Goal: Find specific page/section: Find specific page/section

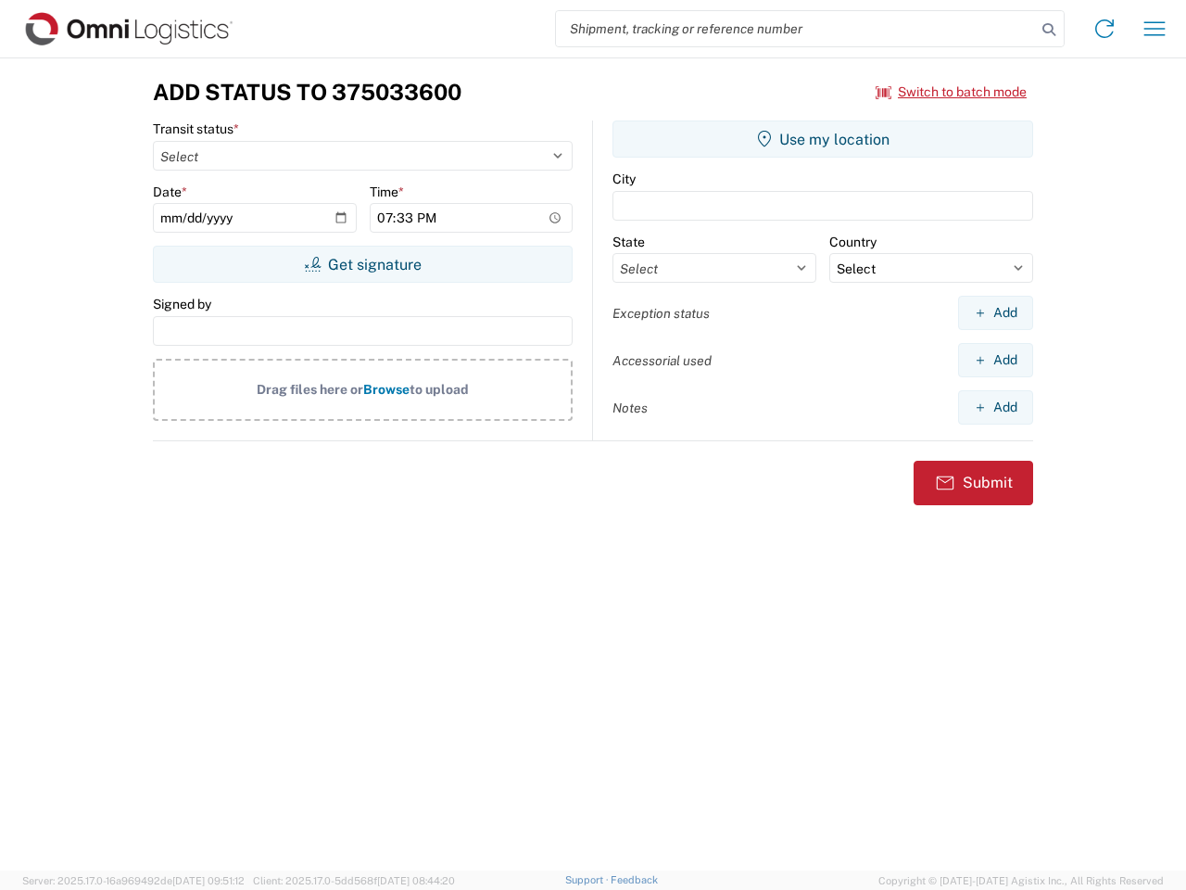
click at [796, 29] on input "search" at bounding box center [796, 28] width 480 height 35
click at [1049, 30] on icon at bounding box center [1049, 30] width 26 height 26
click at [1105, 29] on icon at bounding box center [1105, 29] width 30 height 30
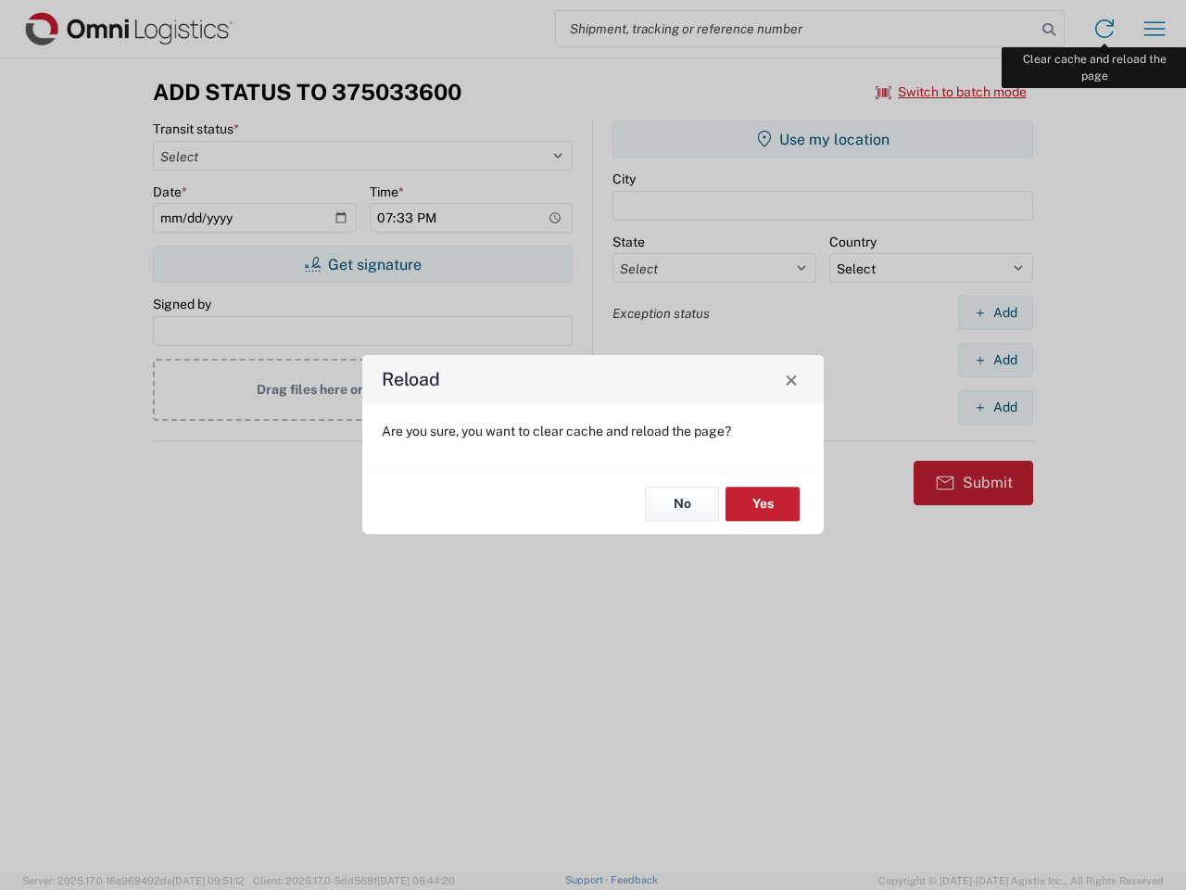
click at [1155, 29] on div "Reload Are you sure, you want to clear cache and reload the page? No Yes" at bounding box center [593, 445] width 1186 height 890
click at [952, 92] on div "Reload Are you sure, you want to clear cache and reload the page? No Yes" at bounding box center [593, 445] width 1186 height 890
click at [362, 264] on div "Reload Are you sure, you want to clear cache and reload the page? No Yes" at bounding box center [593, 445] width 1186 height 890
click at [823, 139] on div "Reload Are you sure, you want to clear cache and reload the page? No Yes" at bounding box center [593, 445] width 1186 height 890
click at [995, 312] on div "Reload Are you sure, you want to clear cache and reload the page? No Yes" at bounding box center [593, 445] width 1186 height 890
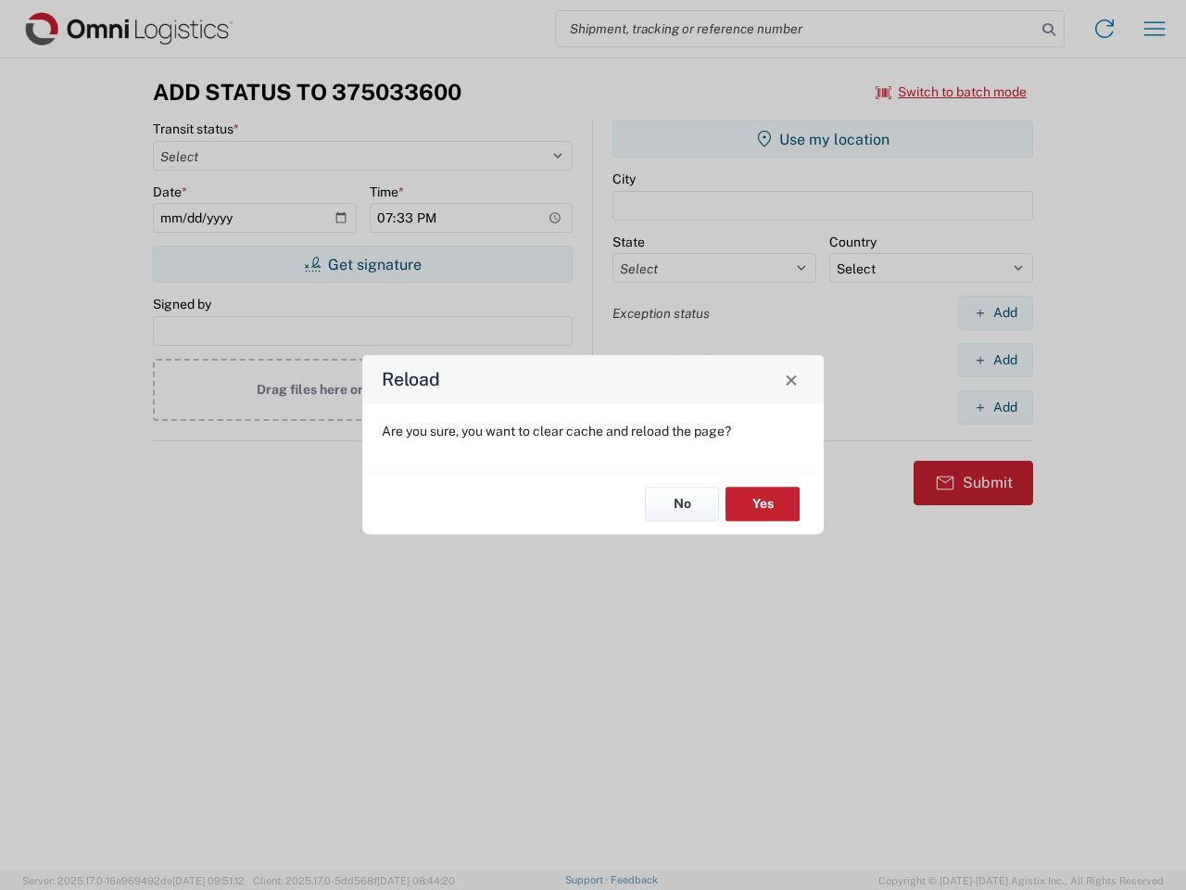
click at [995, 360] on div "Reload Are you sure, you want to clear cache and reload the page? No Yes" at bounding box center [593, 445] width 1186 height 890
click at [995, 407] on div "Reload Are you sure, you want to clear cache and reload the page? No Yes" at bounding box center [593, 445] width 1186 height 890
